Goal: Browse casually: Explore the website without a specific task or goal

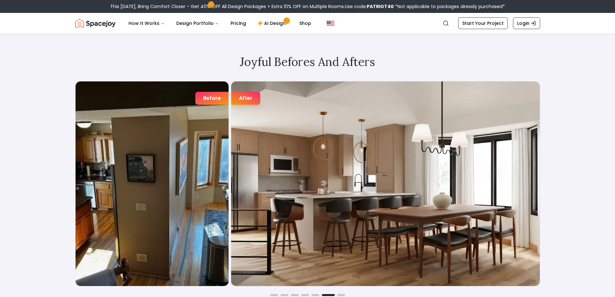
scroll to position [1076, 0]
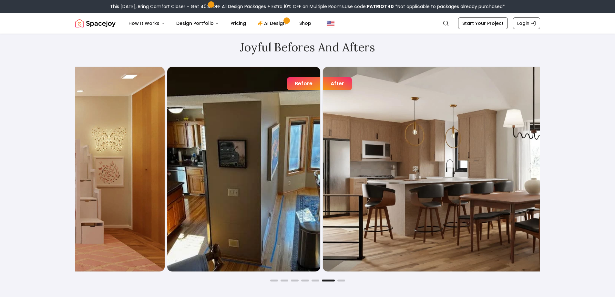
click at [270, 170] on div "Before After" at bounding box center [399, 168] width 465 height 205
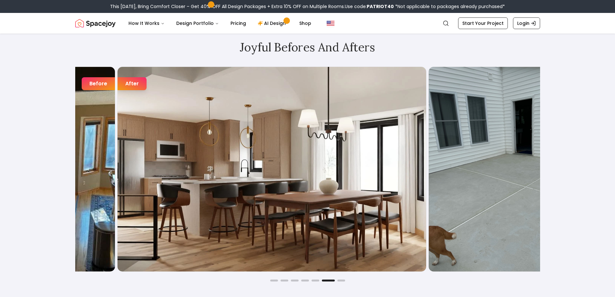
click at [236, 165] on img "6 / 7" at bounding box center [272, 169] width 309 height 204
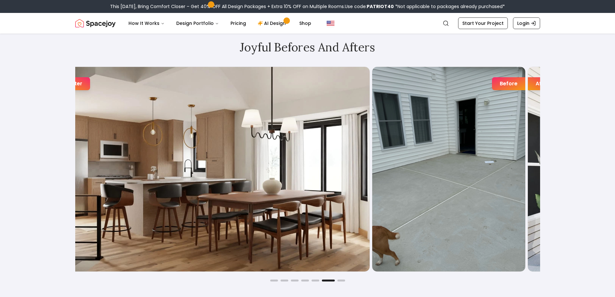
click at [247, 160] on img "6 / 7" at bounding box center [215, 169] width 309 height 204
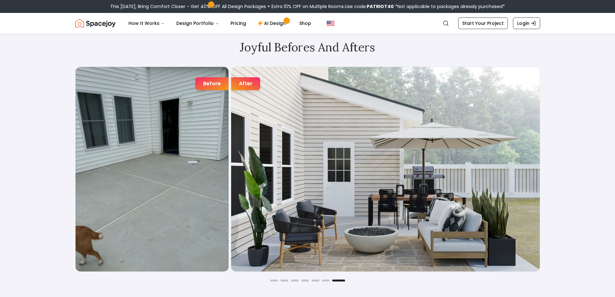
click at [278, 151] on img "7 / 7" at bounding box center [385, 169] width 309 height 204
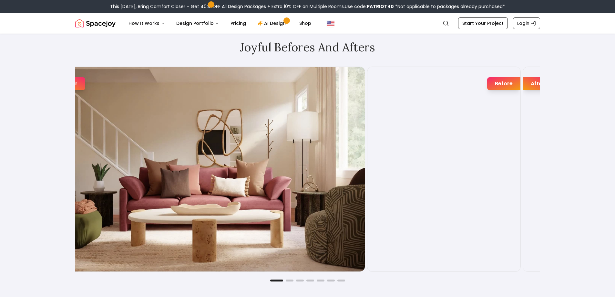
click at [247, 148] on img "1 / 7" at bounding box center [210, 169] width 309 height 204
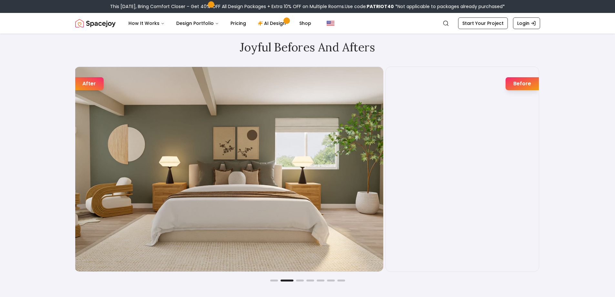
click at [253, 156] on img "2 / 7" at bounding box center [229, 169] width 309 height 204
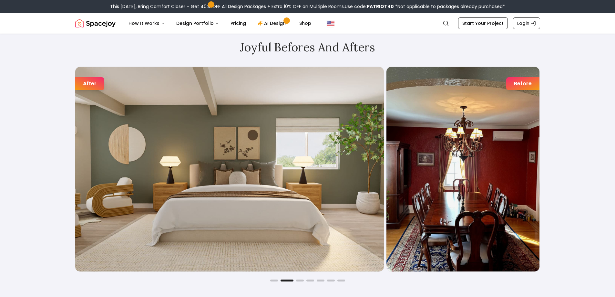
click at [159, 123] on img "2 / 7" at bounding box center [229, 169] width 309 height 204
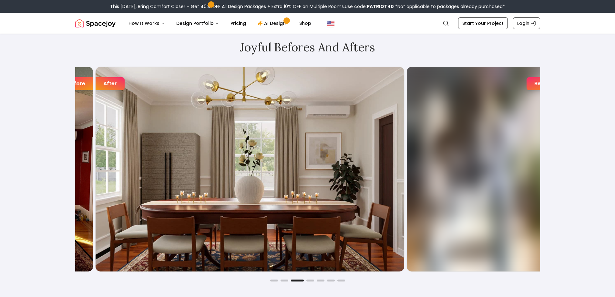
click at [241, 123] on img "3 / 7" at bounding box center [250, 169] width 309 height 204
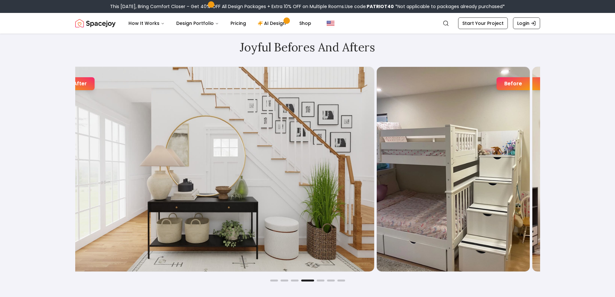
click at [237, 129] on img "4 / 7" at bounding box center [220, 169] width 309 height 204
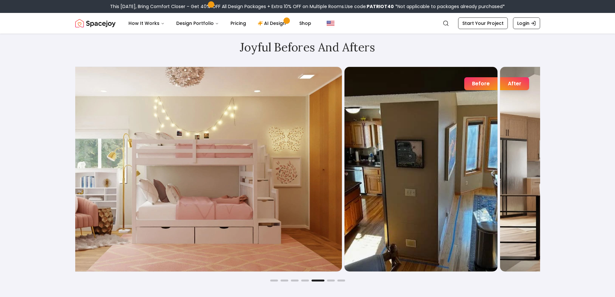
click at [275, 137] on img "5 / 7" at bounding box center [187, 169] width 309 height 204
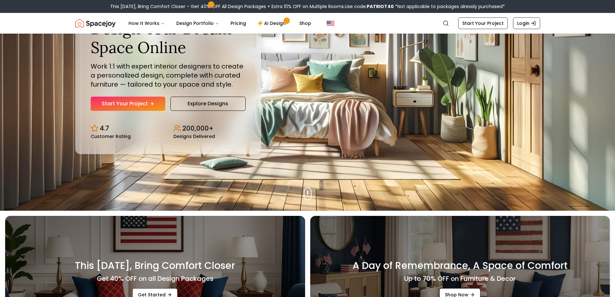
scroll to position [0, 0]
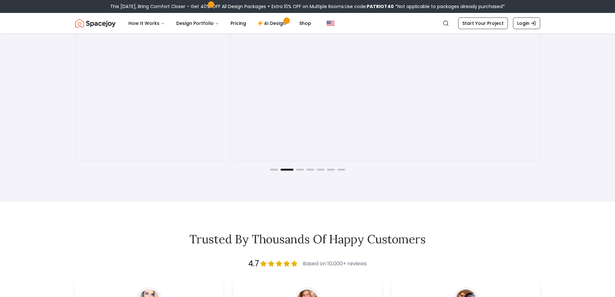
scroll to position [1291, 0]
